Goal: Find specific page/section: Find specific page/section

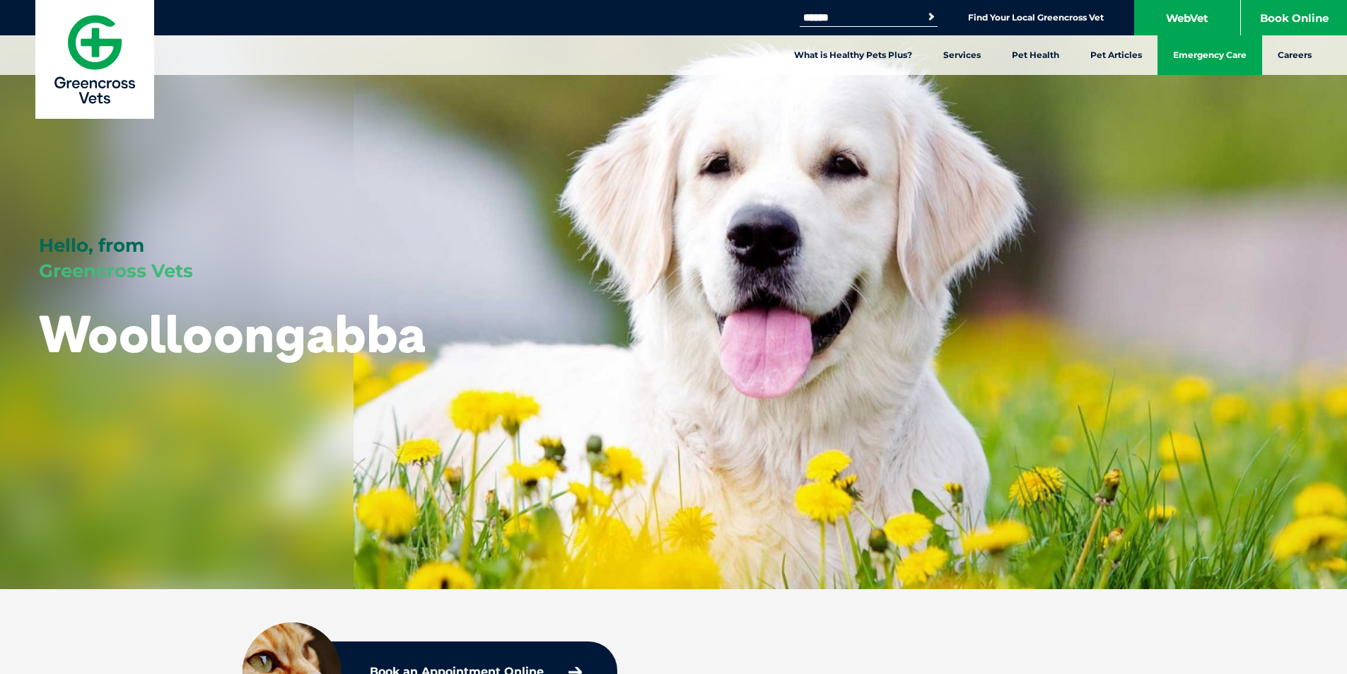
click at [890, 59] on link "Emergency Care" at bounding box center [1210, 55] width 105 height 40
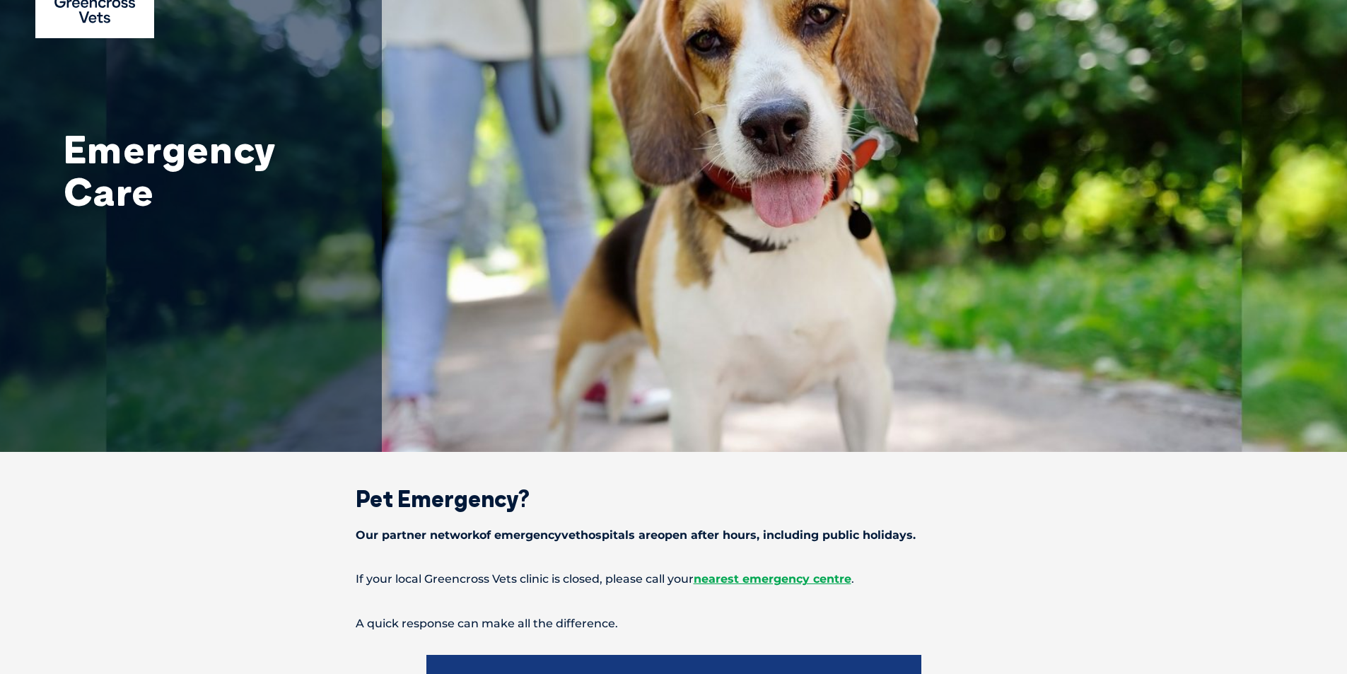
scroll to position [71, 0]
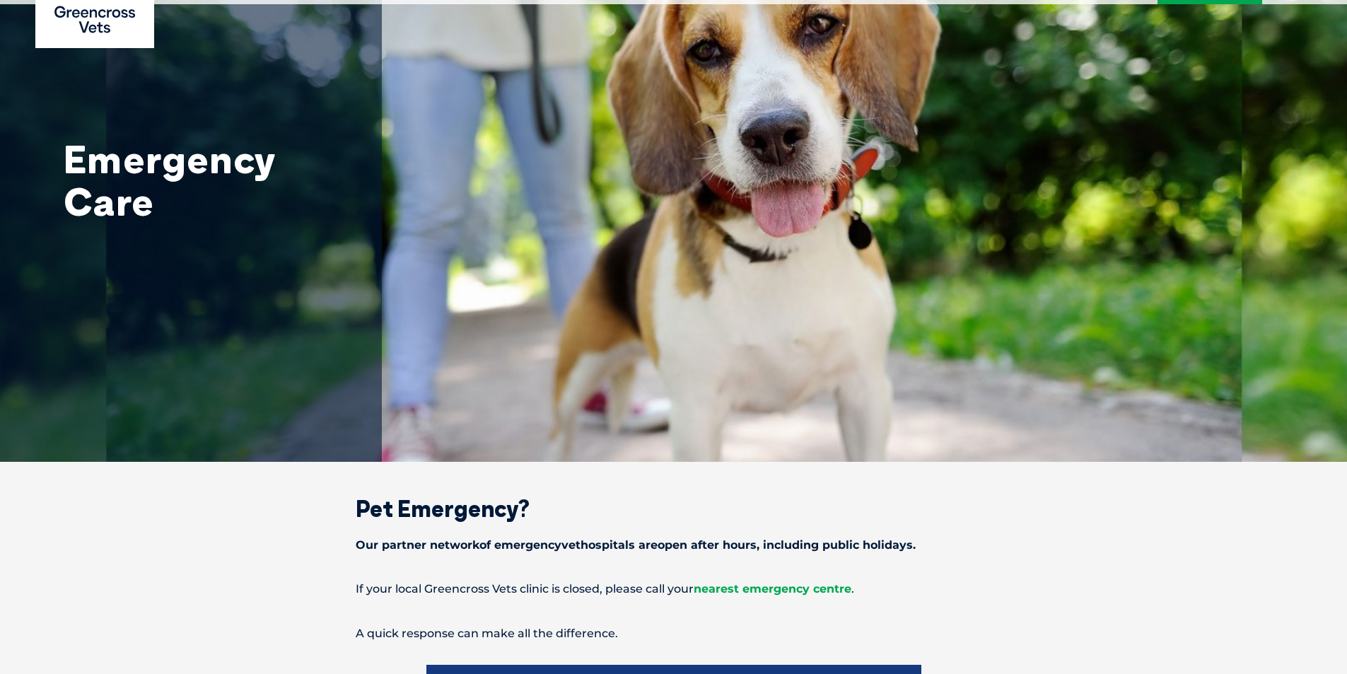
click at [818, 583] on span "nearest emergency centre" at bounding box center [773, 588] width 158 height 13
